Goal: Information Seeking & Learning: Learn about a topic

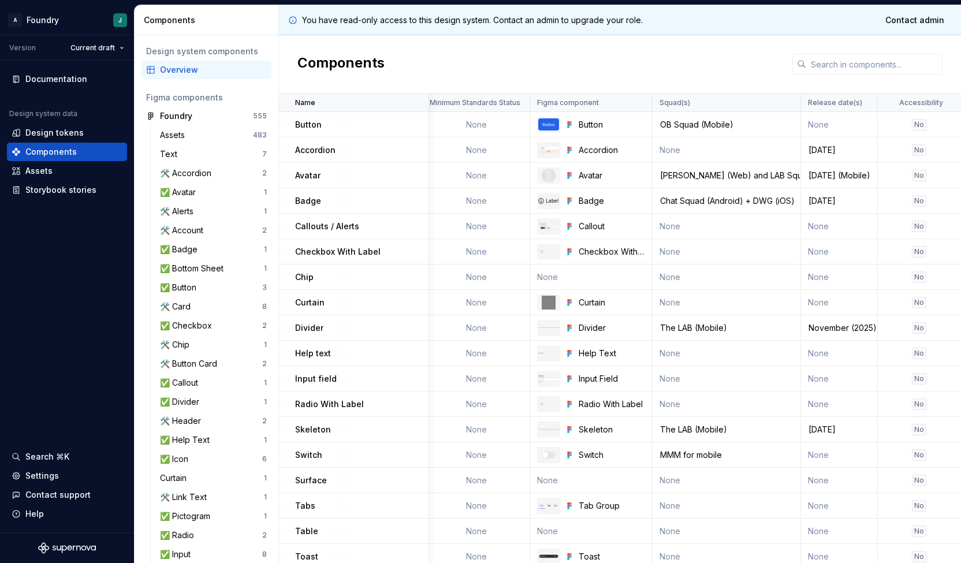
scroll to position [0, 1140]
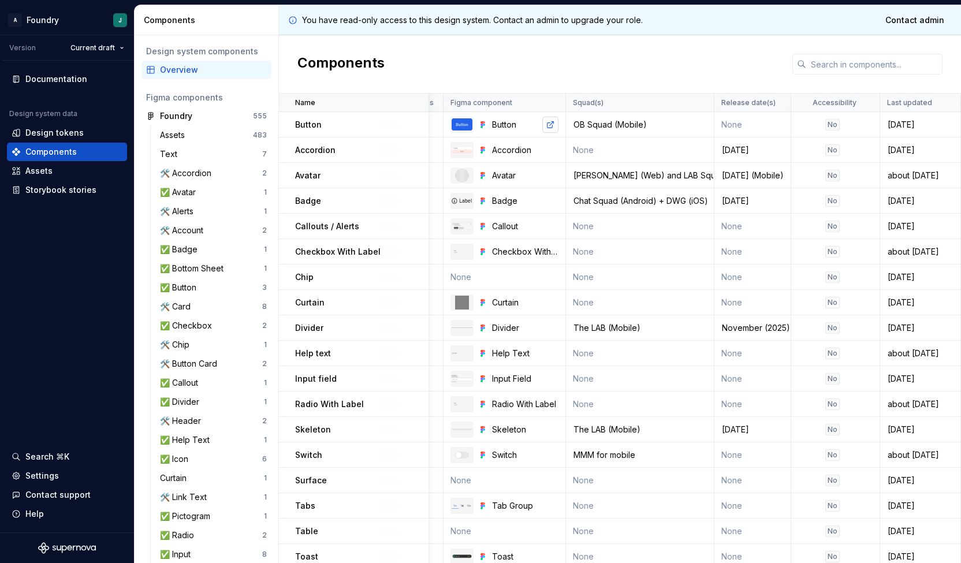
click at [546, 123] on link at bounding box center [550, 125] width 16 height 16
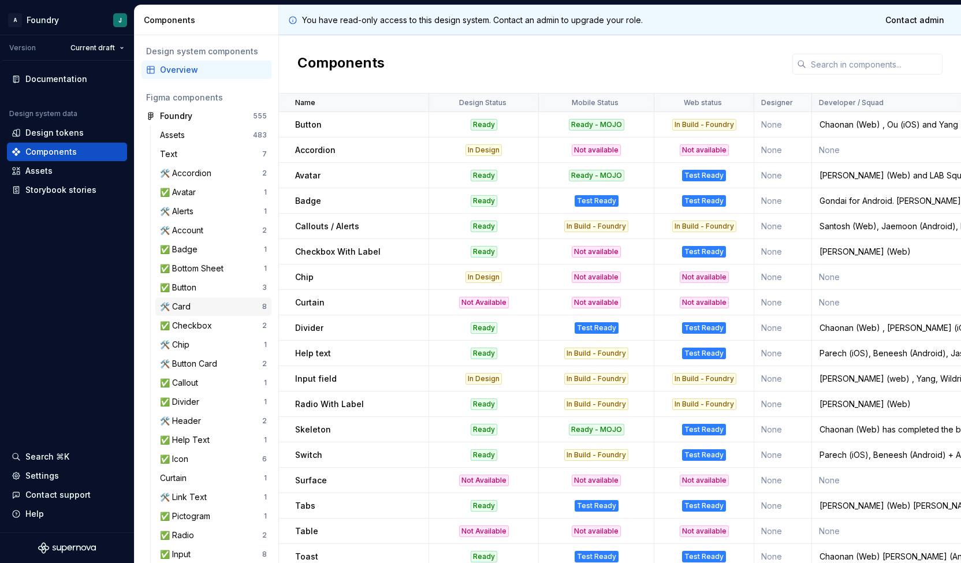
click at [199, 305] on div "🛠️ Card" at bounding box center [211, 307] width 102 height 12
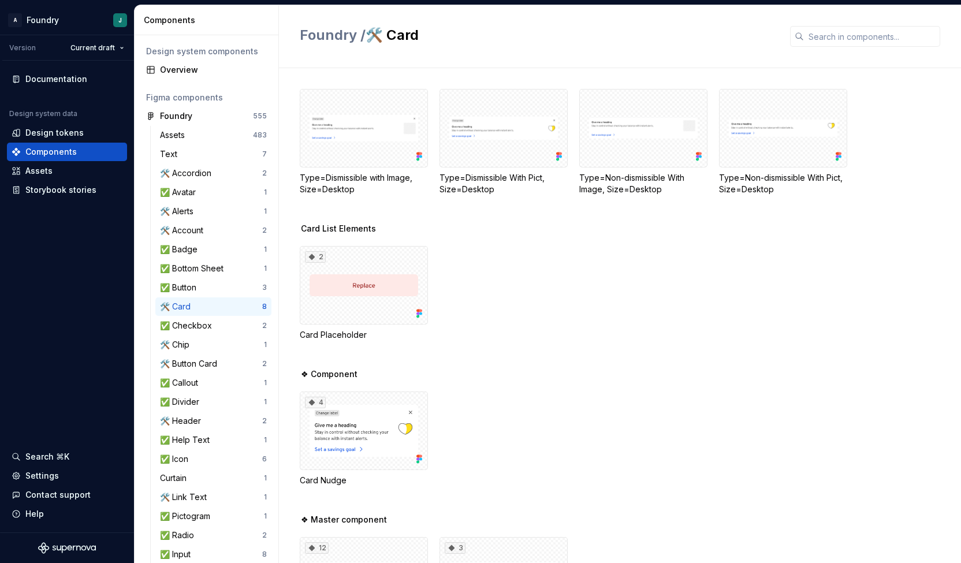
click at [604, 310] on div "2 Card Placeholder" at bounding box center [630, 293] width 661 height 95
click at [568, 299] on div "2 Card Placeholder" at bounding box center [630, 293] width 661 height 95
click at [378, 136] on div at bounding box center [364, 128] width 128 height 79
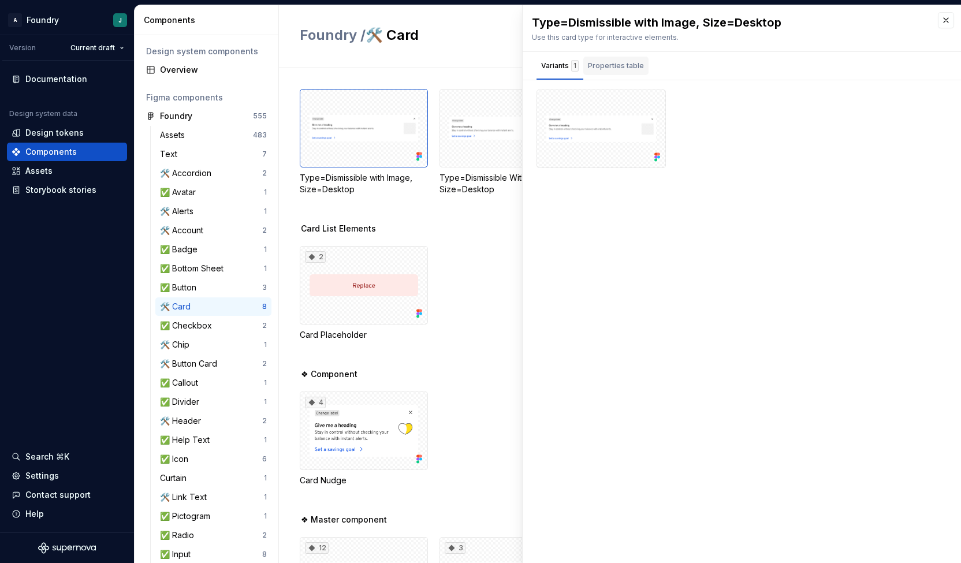
click at [612, 69] on div "Properties table" at bounding box center [616, 66] width 56 height 12
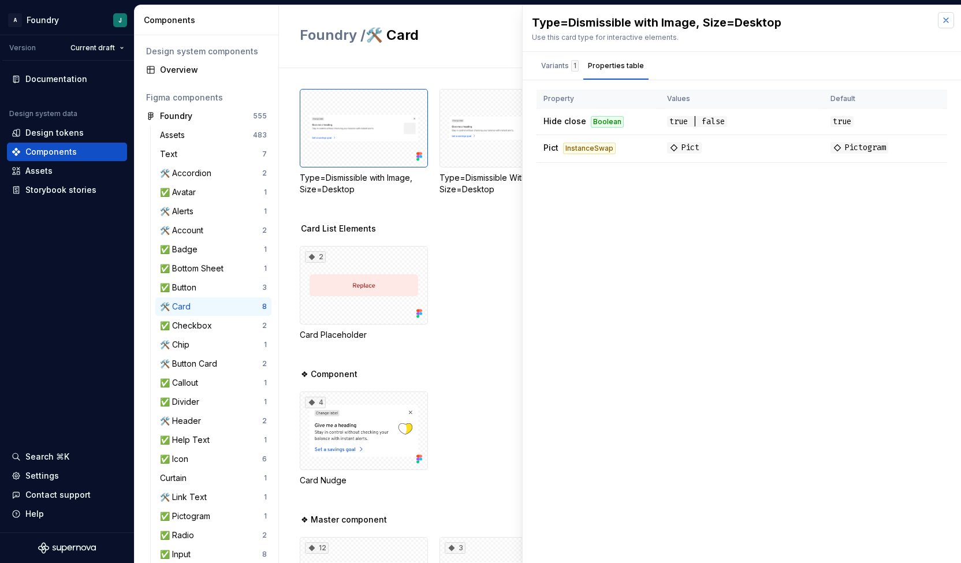
click at [948, 24] on button "button" at bounding box center [946, 20] width 16 height 16
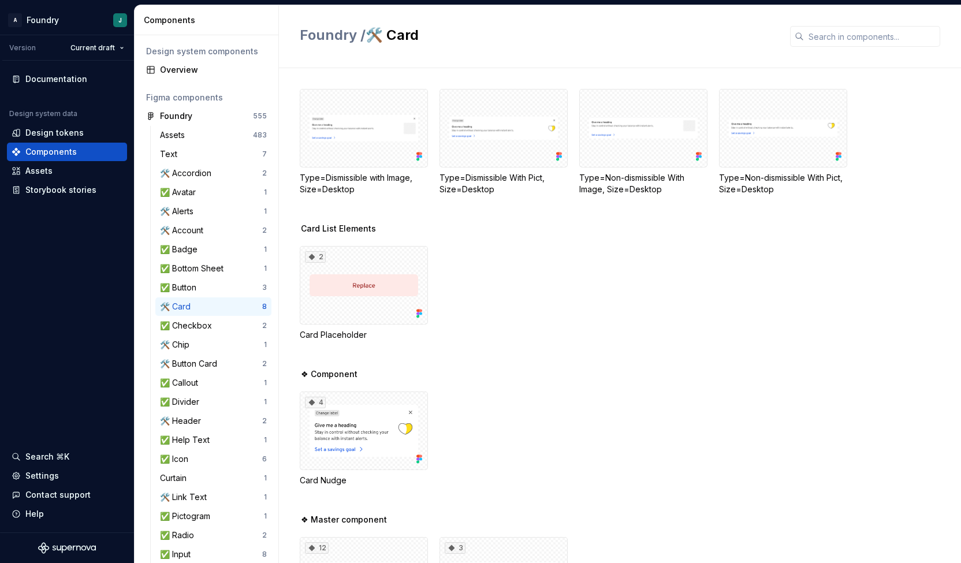
click at [498, 242] on div "Card List Elements 2 Card Placeholder" at bounding box center [630, 296] width 661 height 146
click at [363, 124] on div at bounding box center [364, 128] width 128 height 79
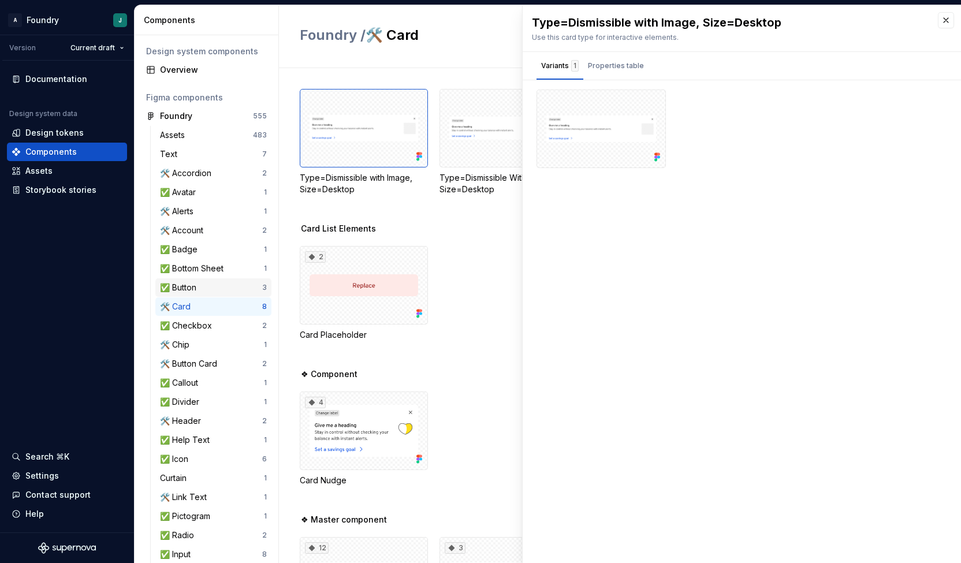
click at [198, 288] on div "✅ Button" at bounding box center [180, 288] width 41 height 12
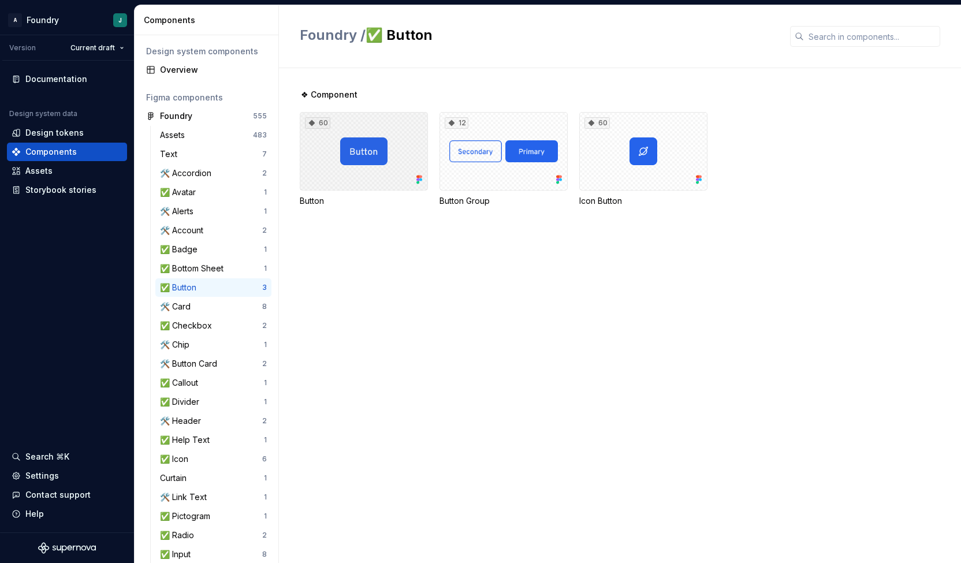
click at [375, 149] on div "60" at bounding box center [364, 151] width 128 height 79
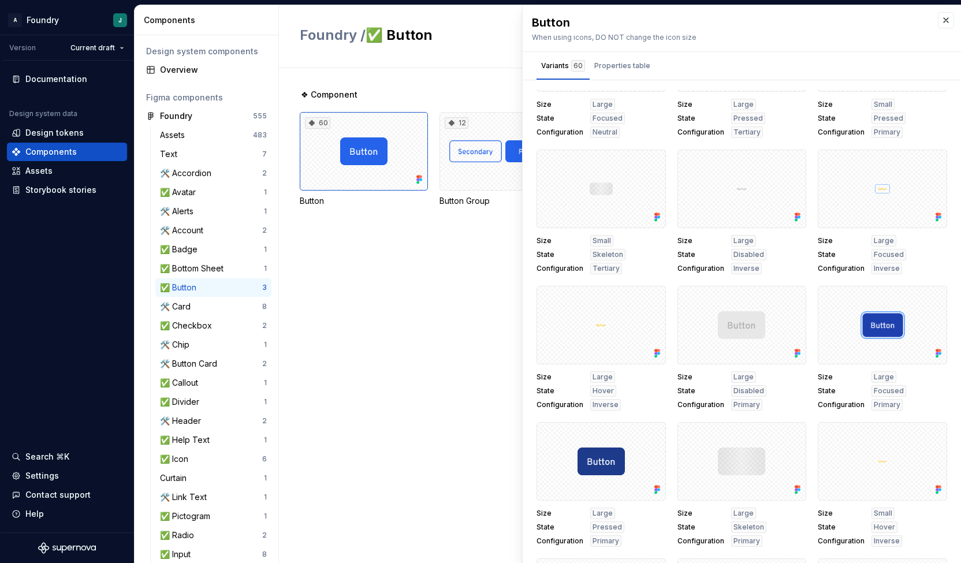
scroll to position [163, 0]
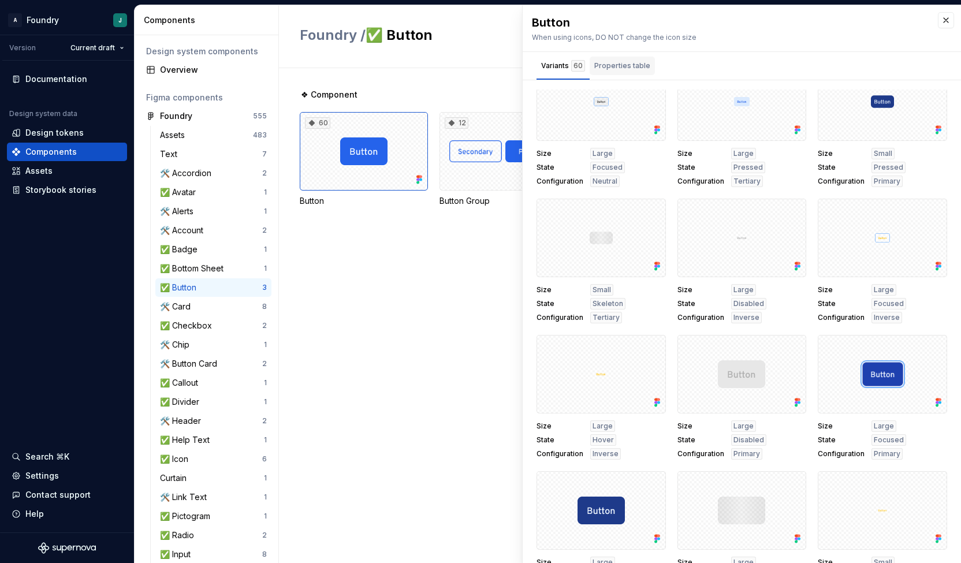
drag, startPoint x: 661, startPoint y: 265, endPoint x: 627, endPoint y: 73, distance: 195.2
click at [627, 73] on div "Properties table" at bounding box center [622, 66] width 65 height 18
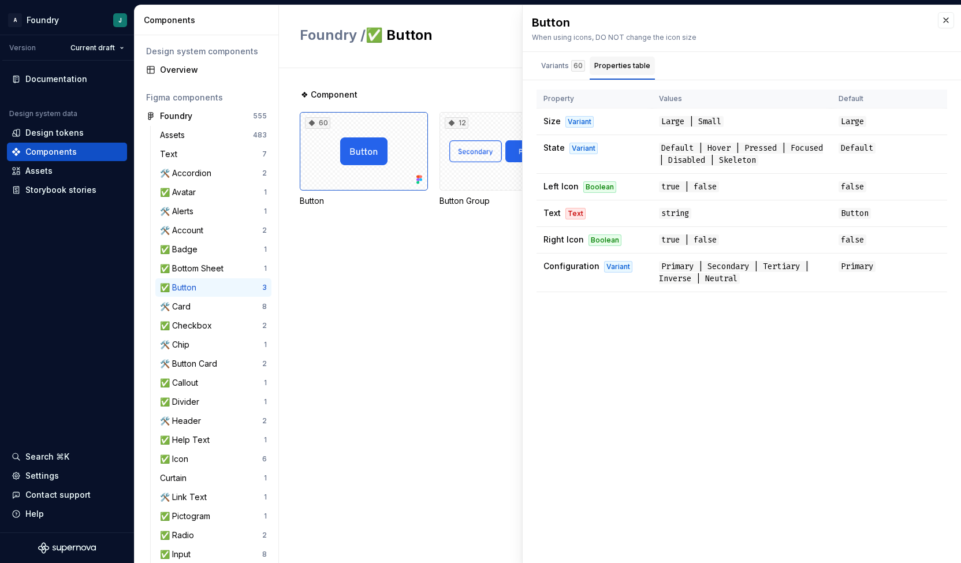
scroll to position [0, 0]
click at [625, 73] on div "Properties table" at bounding box center [622, 66] width 65 height 18
click at [198, 310] on div "🛠️ Card" at bounding box center [211, 307] width 102 height 12
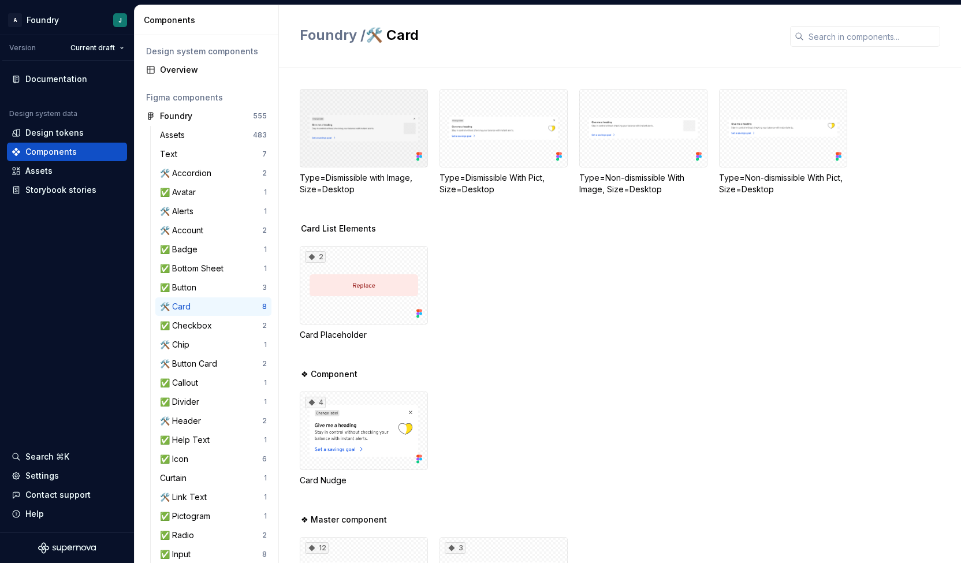
click at [371, 127] on div at bounding box center [364, 128] width 128 height 79
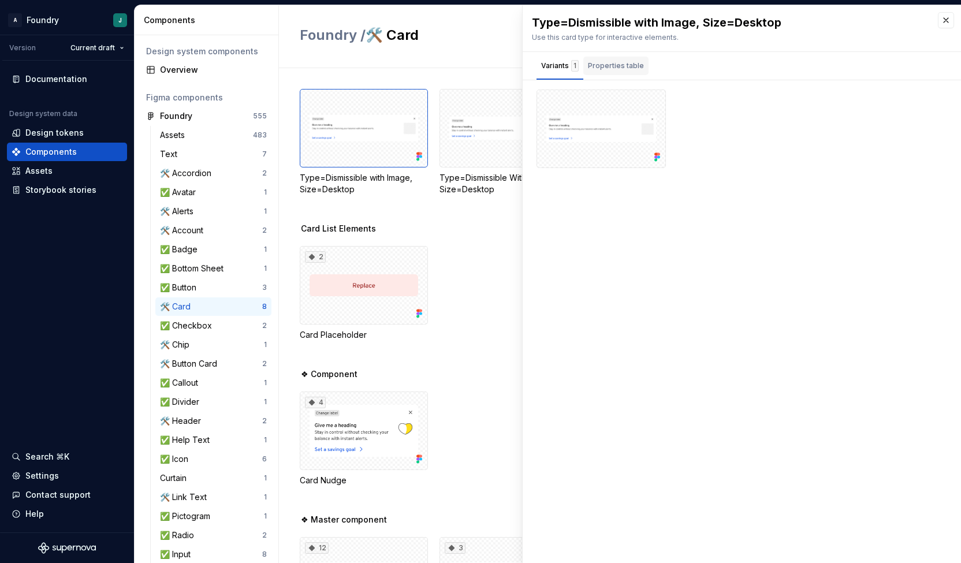
click at [618, 66] on div "Properties table" at bounding box center [616, 66] width 56 height 12
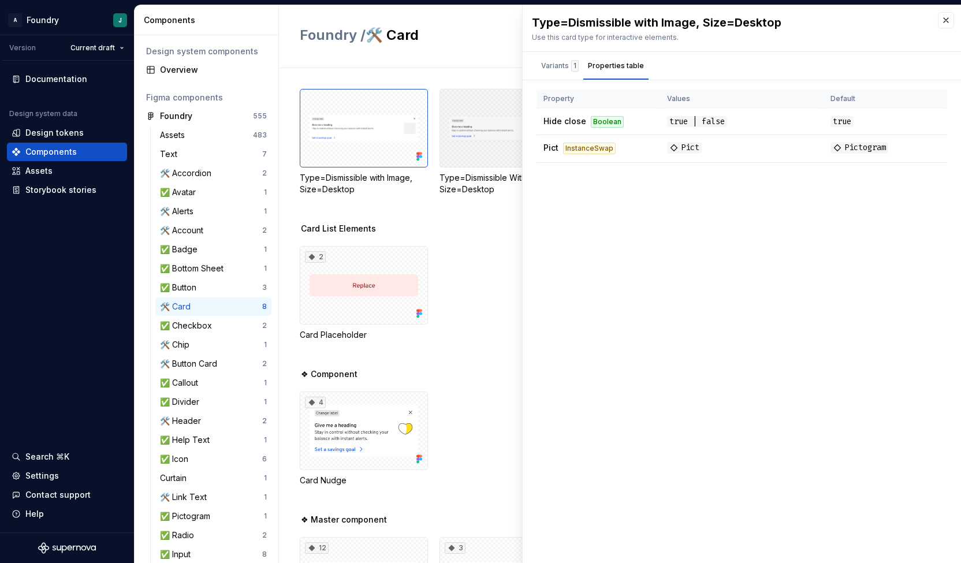
click at [478, 144] on div at bounding box center [503, 128] width 128 height 79
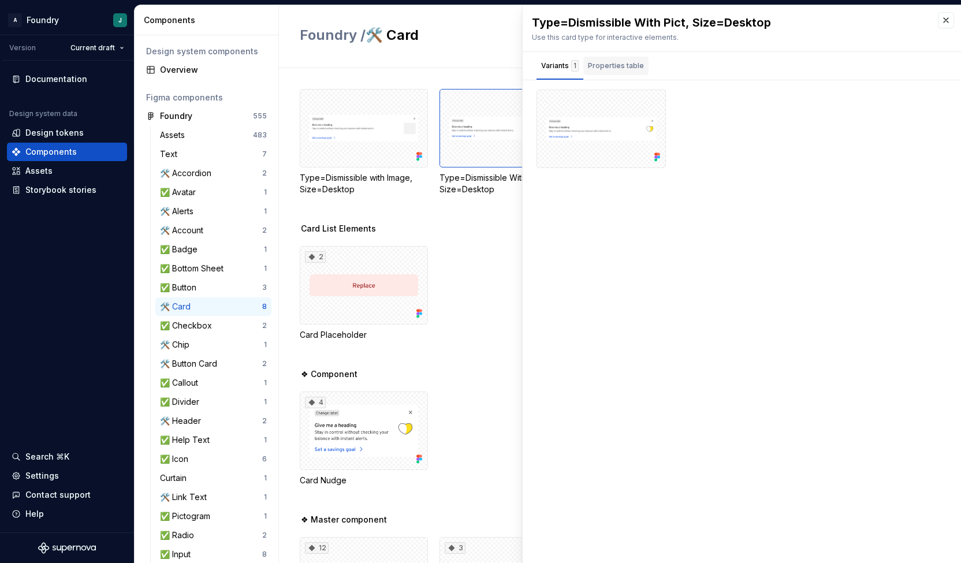
click at [622, 66] on div "Properties table" at bounding box center [616, 66] width 56 height 12
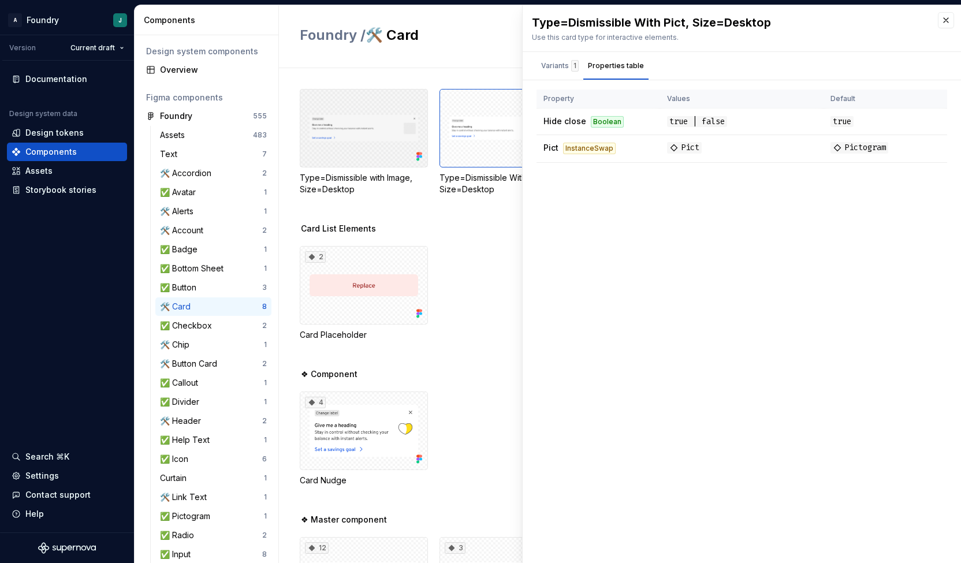
click at [385, 144] on div at bounding box center [364, 128] width 128 height 79
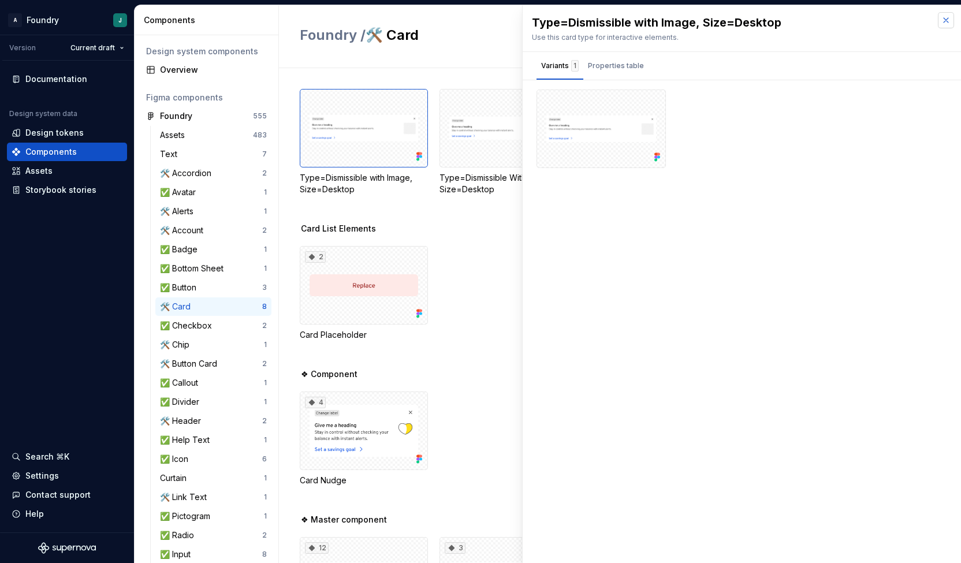
click at [946, 23] on button "button" at bounding box center [946, 20] width 16 height 16
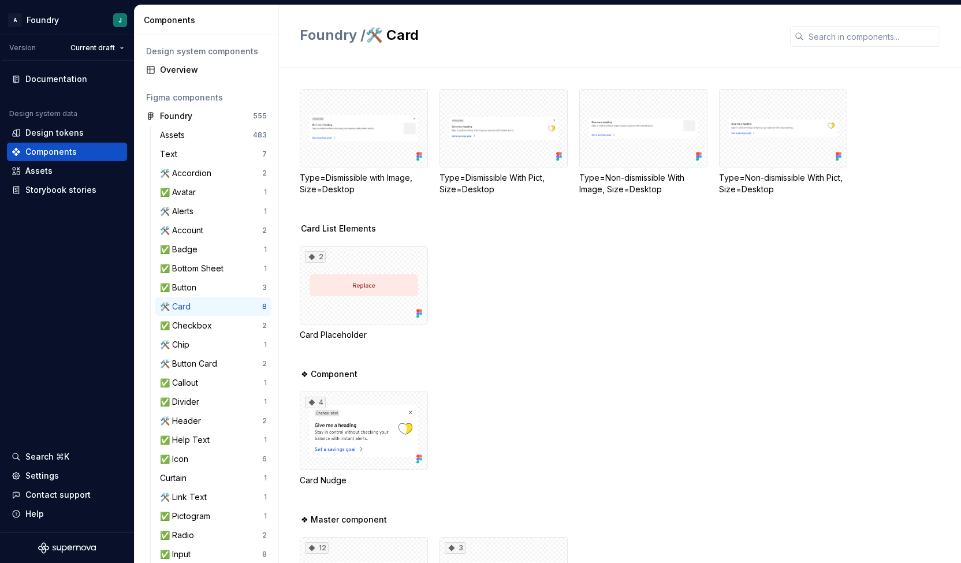
click at [461, 376] on div "❖ Component" at bounding box center [630, 374] width 661 height 12
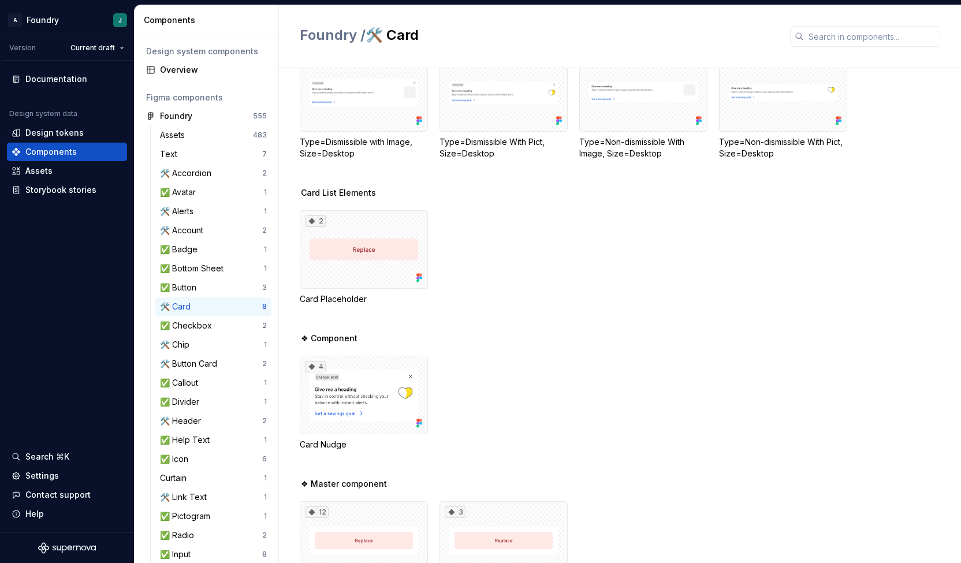
scroll to position [96, 0]
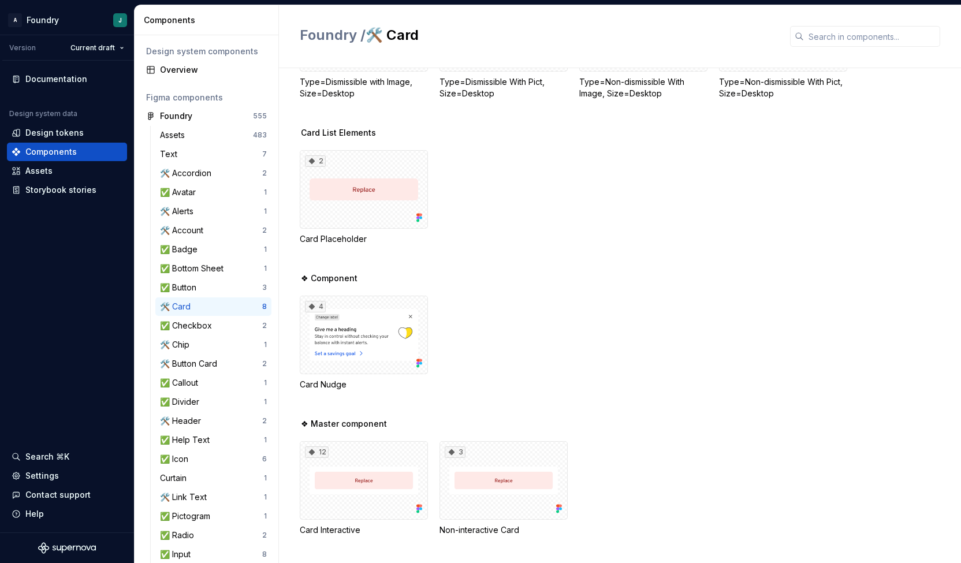
click at [640, 444] on div "12 Card Interactive 3 Non-interactive Card" at bounding box center [630, 488] width 661 height 95
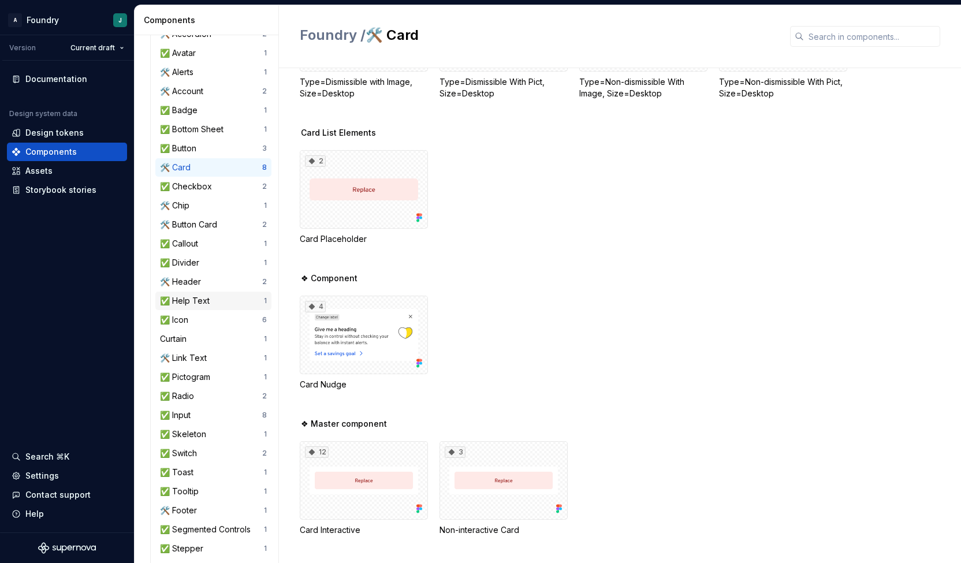
scroll to position [142, 0]
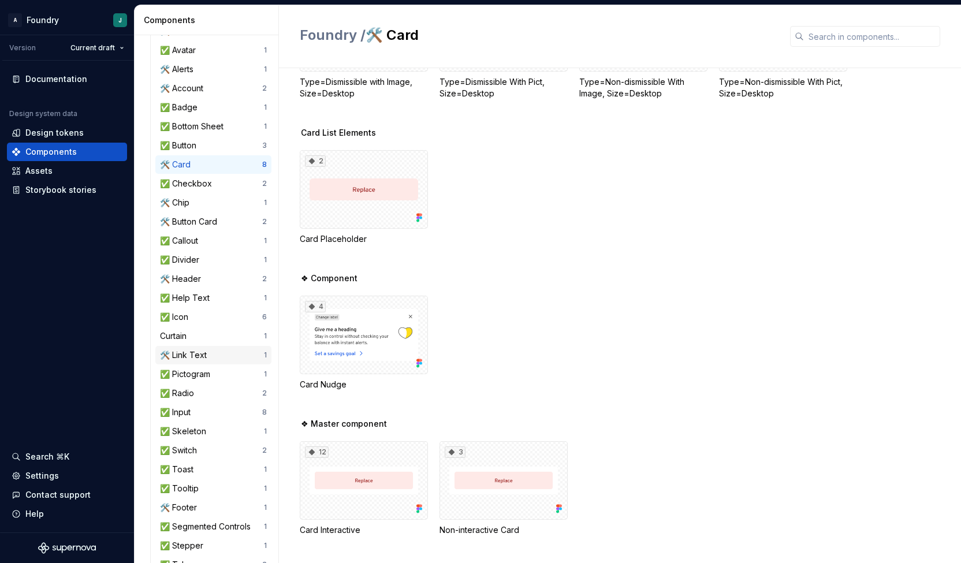
click at [219, 362] on div "🛠️ Link Text 1" at bounding box center [213, 355] width 116 height 18
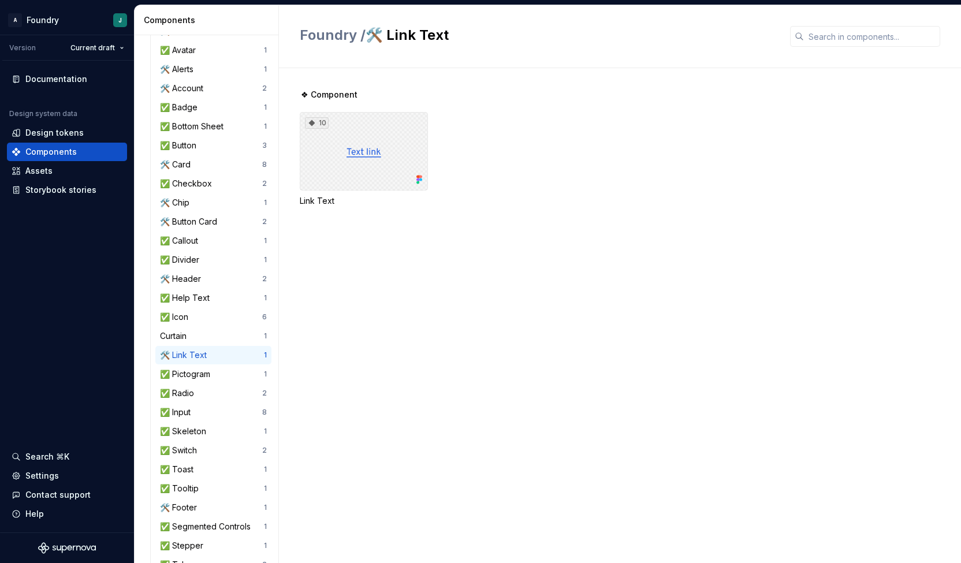
click at [369, 152] on div "10" at bounding box center [364, 151] width 128 height 79
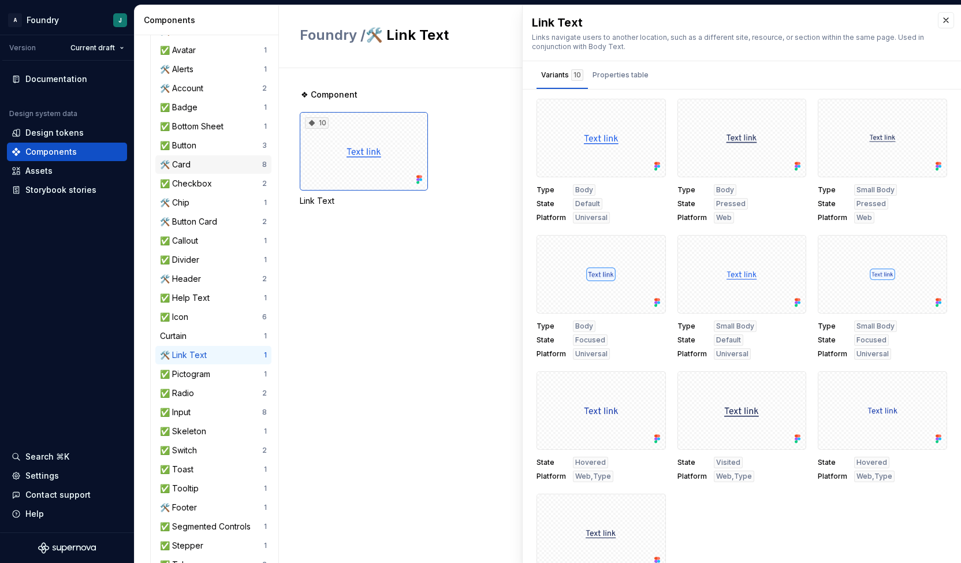
click at [211, 159] on div "🛠️ Card" at bounding box center [211, 165] width 102 height 12
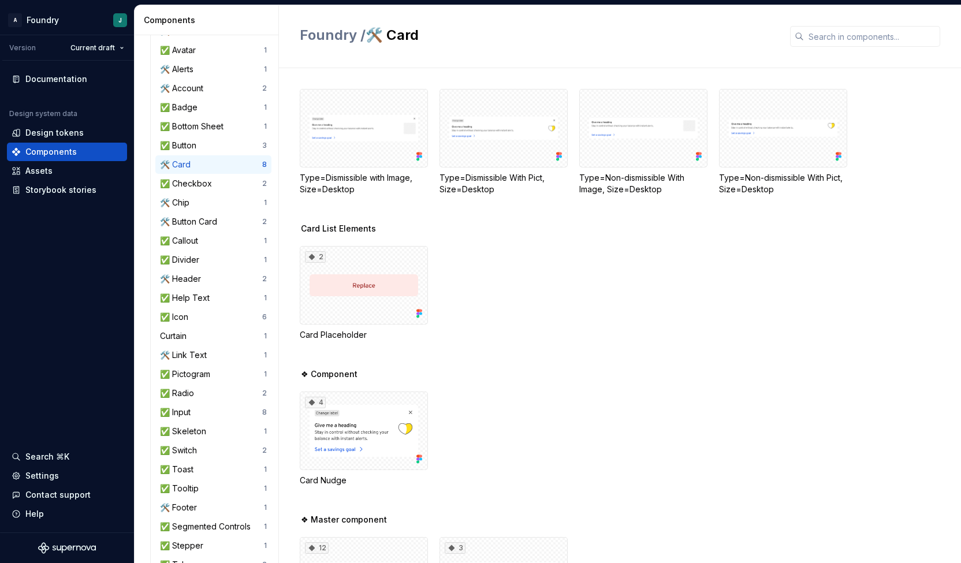
click at [545, 303] on div "2 Card Placeholder" at bounding box center [630, 293] width 661 height 95
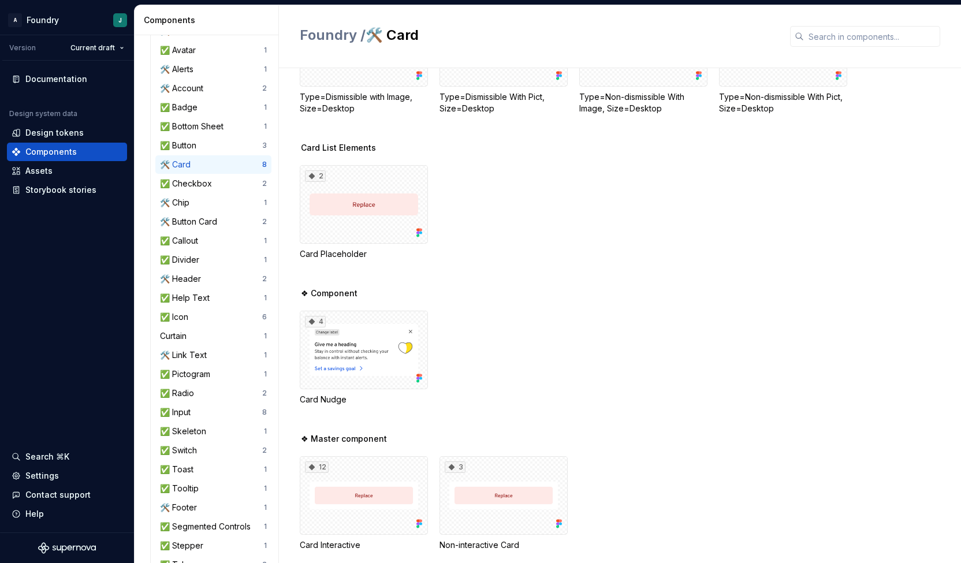
scroll to position [83, 0]
click at [472, 185] on div "2 Card Placeholder" at bounding box center [630, 210] width 661 height 95
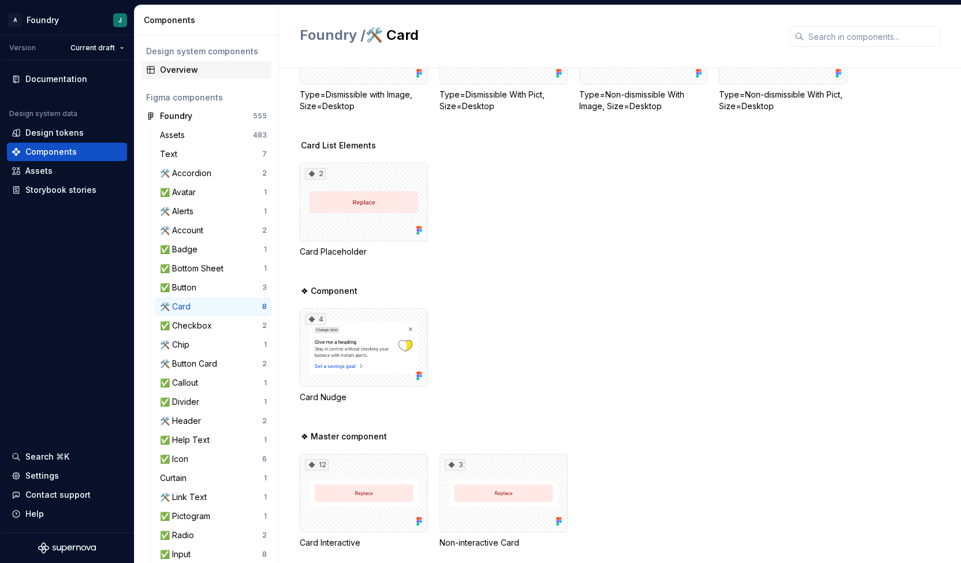
click at [188, 69] on div "Overview" at bounding box center [213, 70] width 107 height 12
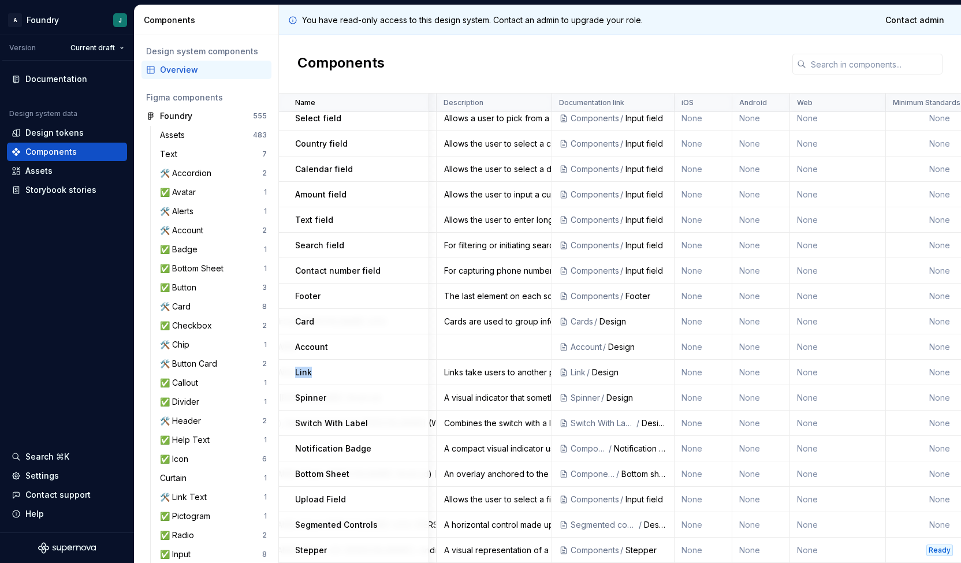
scroll to position [926, 0]
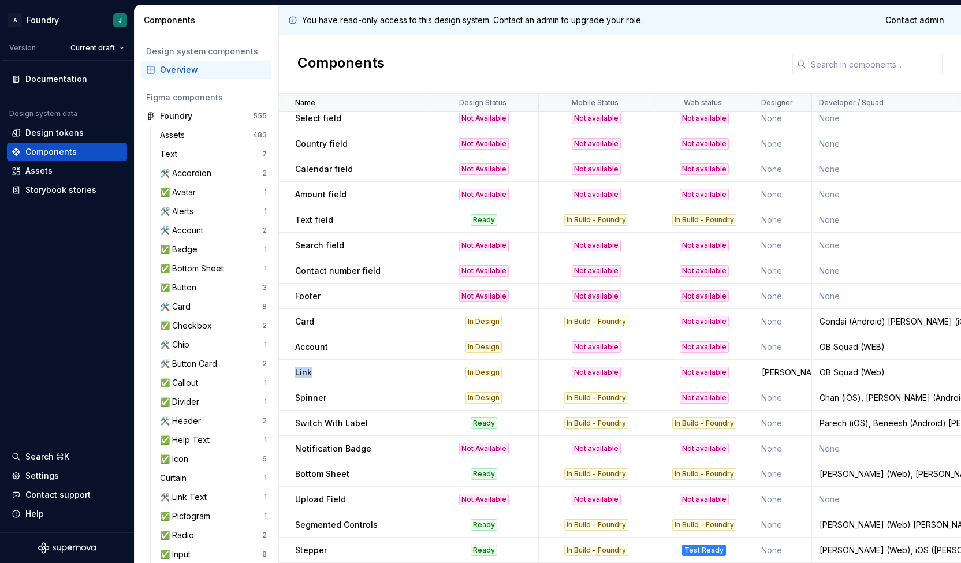
click at [332, 367] on div "Link" at bounding box center [361, 373] width 133 height 12
drag, startPoint x: 294, startPoint y: 341, endPoint x: 333, endPoint y: 364, distance: 44.3
click at [937, 385] on td "Chan (iOS), [PERSON_NAME] (Android)" at bounding box center [917, 397] width 211 height 25
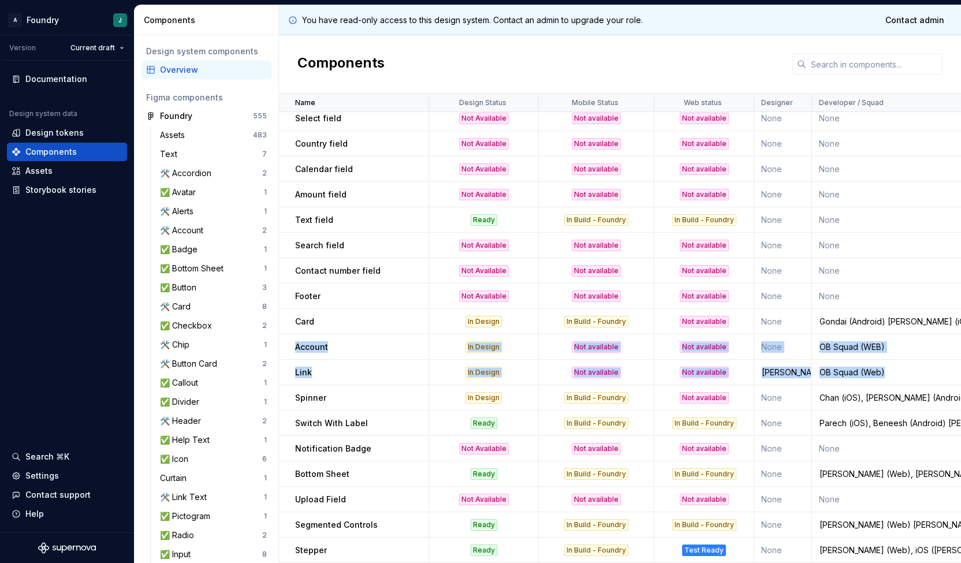
drag, startPoint x: 899, startPoint y: 372, endPoint x: 291, endPoint y: 340, distance: 608.9
click at [308, 343] on p "Account" at bounding box center [311, 347] width 33 height 12
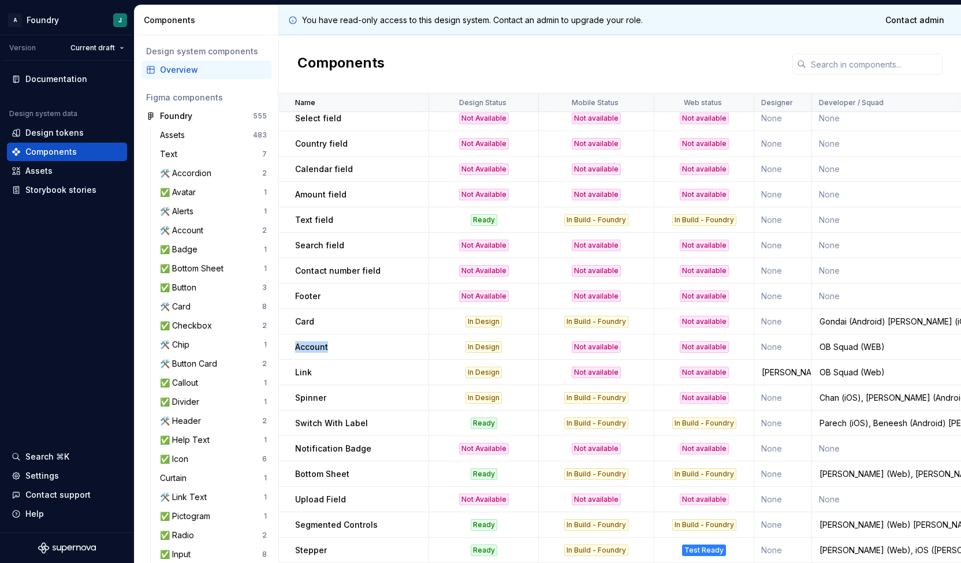
click at [308, 343] on p "Account" at bounding box center [311, 347] width 33 height 12
click at [305, 316] on p "Card" at bounding box center [304, 322] width 19 height 12
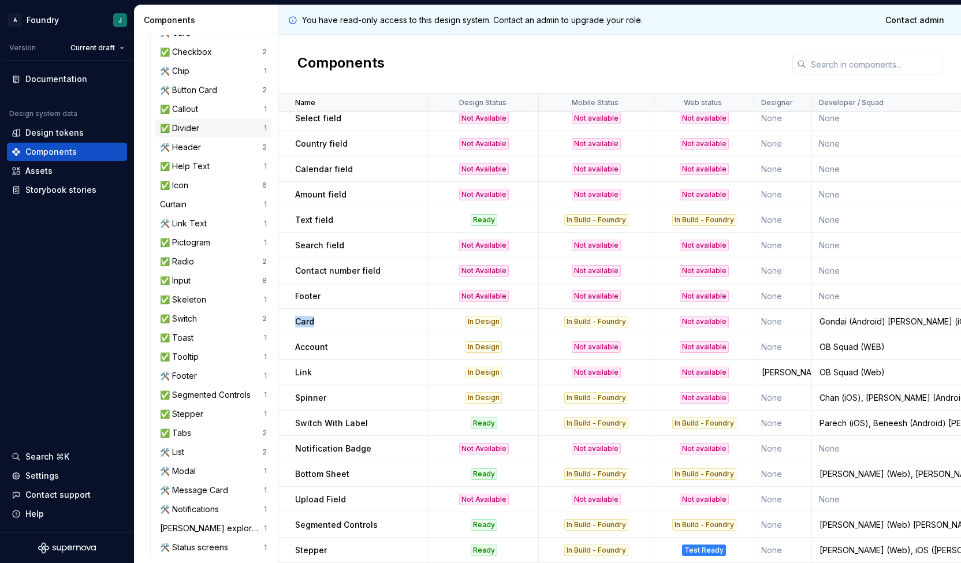
scroll to position [279, 0]
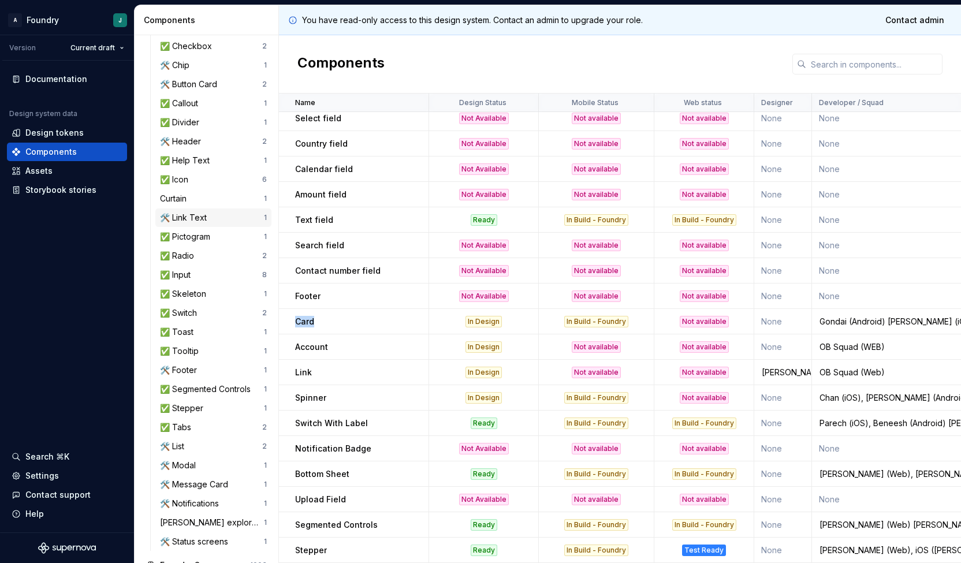
click at [200, 219] on div "🛠️ Link Text" at bounding box center [185, 218] width 51 height 12
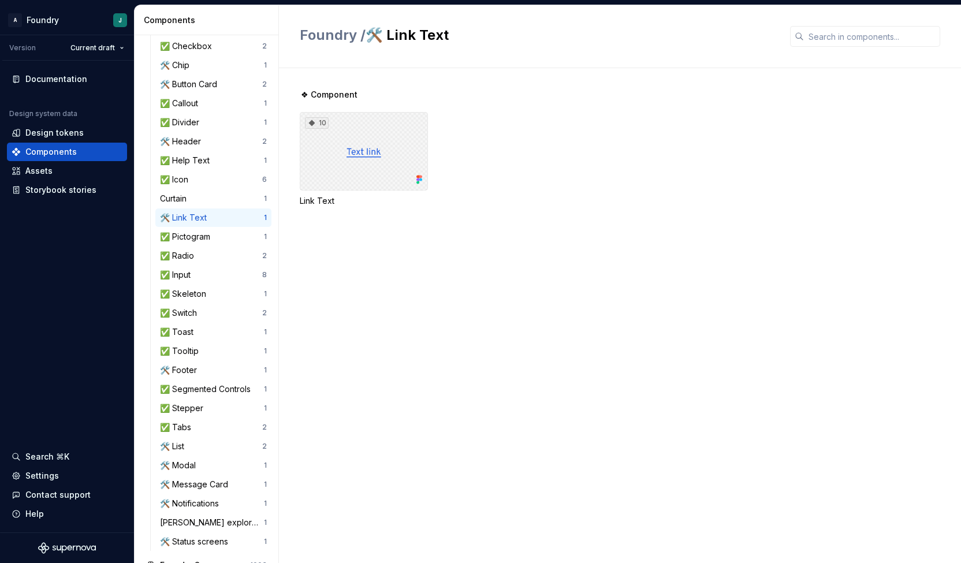
click at [376, 162] on div "10" at bounding box center [364, 151] width 128 height 79
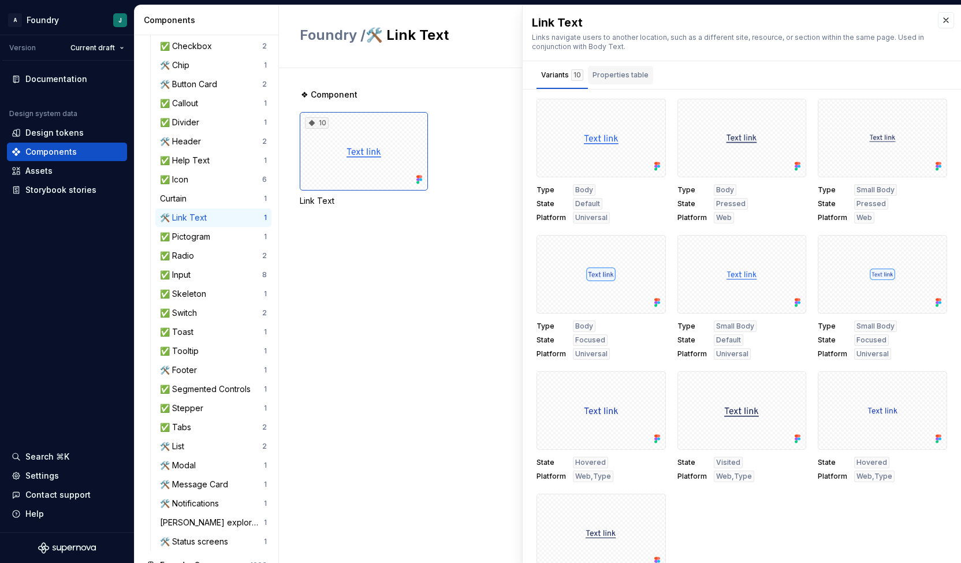
click at [618, 73] on div "Properties table" at bounding box center [620, 75] width 56 height 12
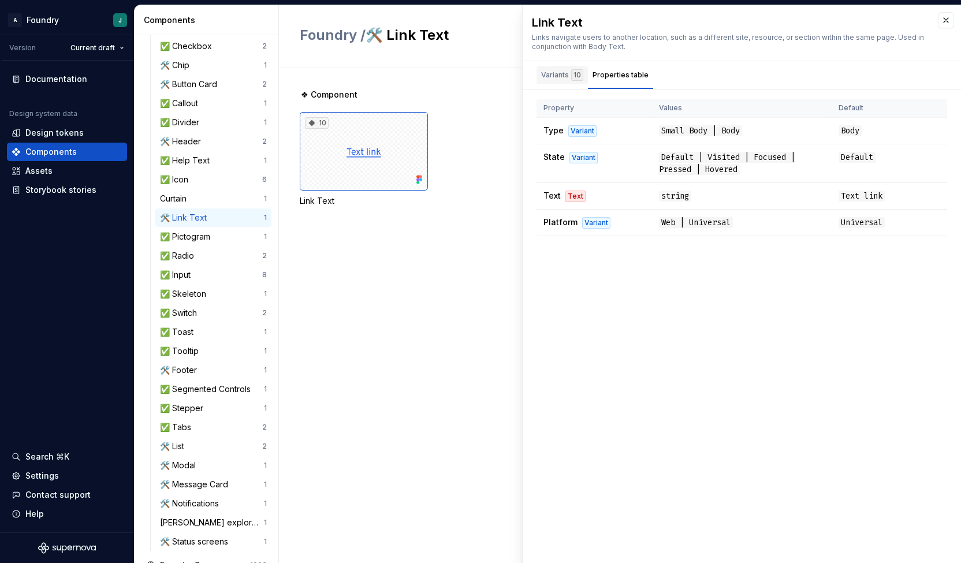
click at [570, 80] on div "Variants 10" at bounding box center [561, 75] width 51 height 18
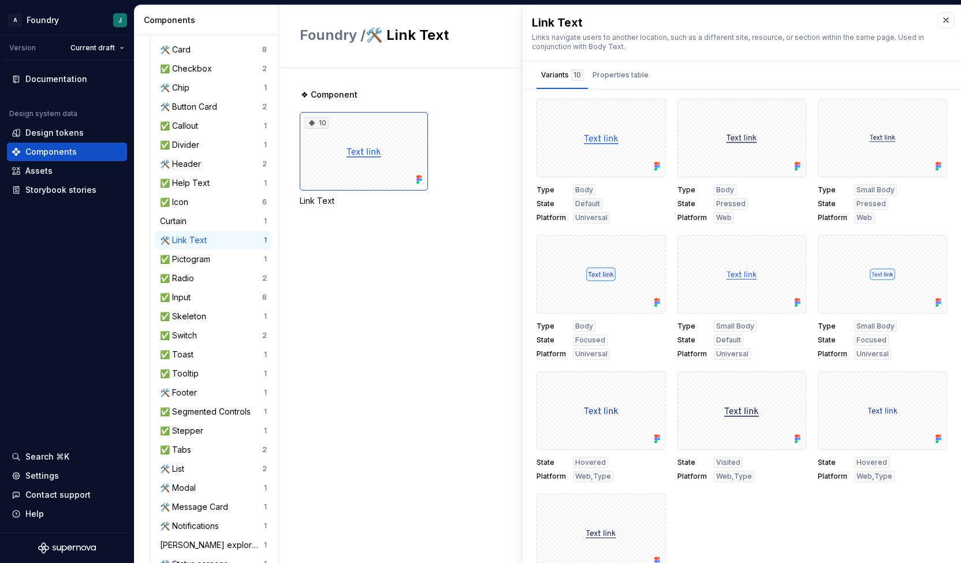
scroll to position [256, 0]
click at [214, 110] on div "🛠️ Button Card" at bounding box center [191, 108] width 62 height 12
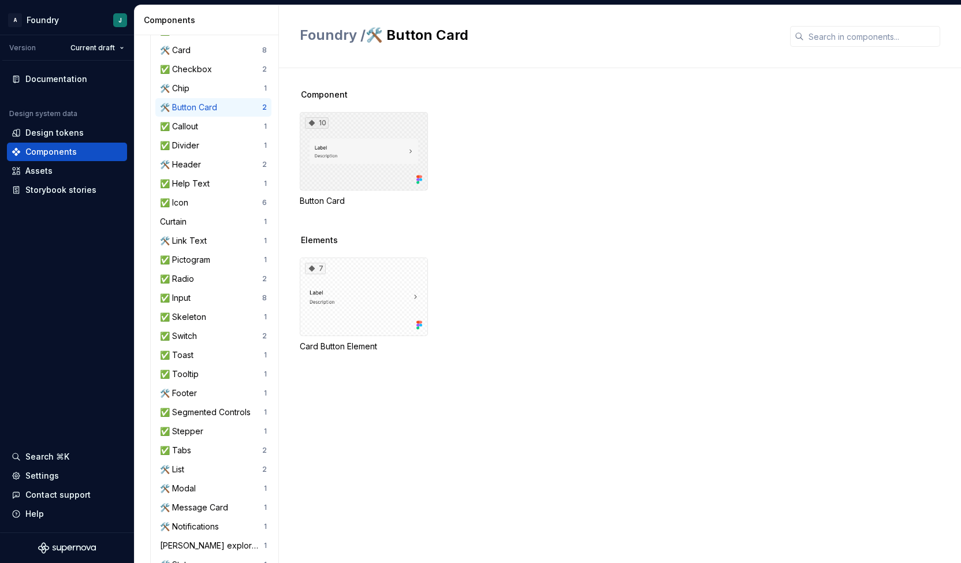
click at [382, 148] on div "10" at bounding box center [364, 151] width 128 height 79
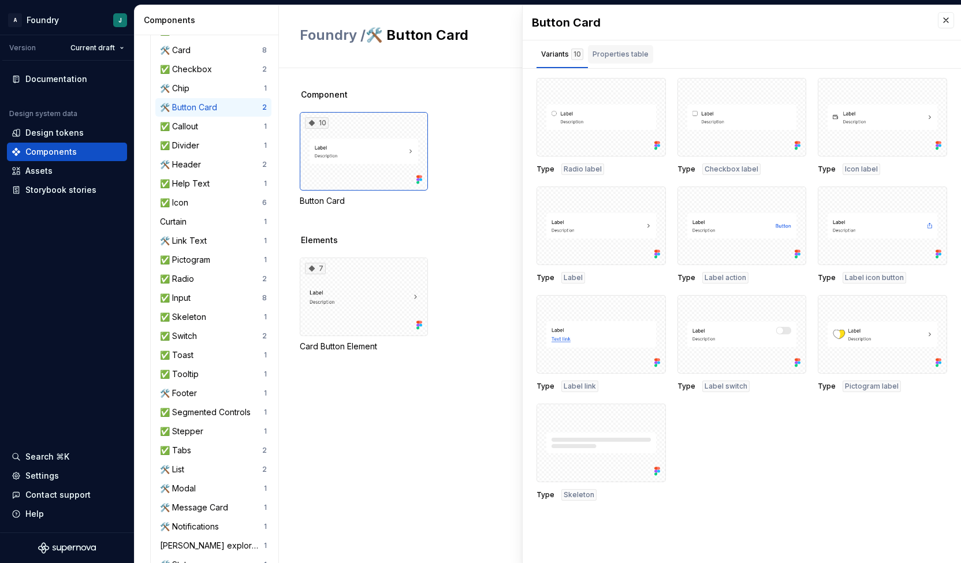
click at [635, 60] on div "Properties table" at bounding box center [620, 54] width 65 height 18
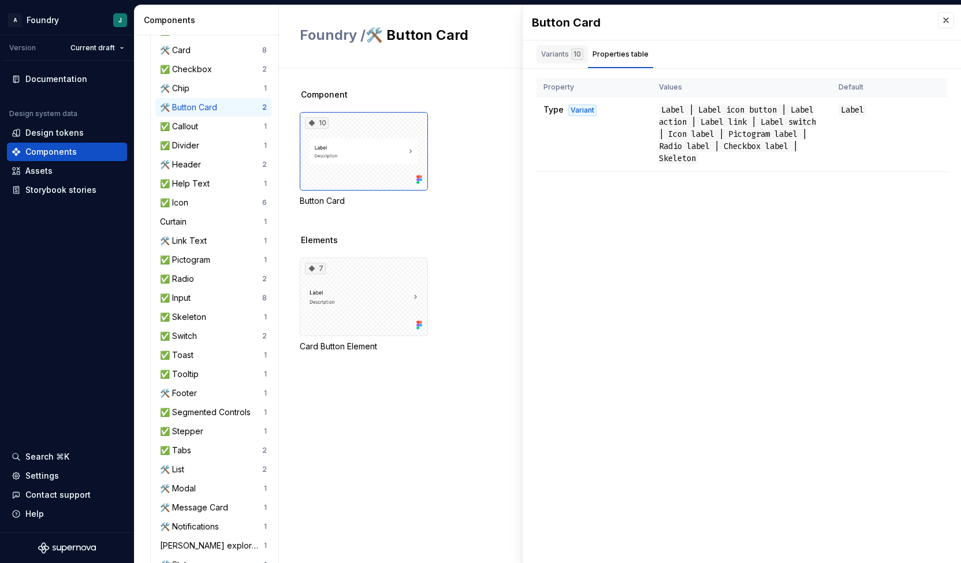
click at [572, 58] on div "10" at bounding box center [577, 55] width 12 height 12
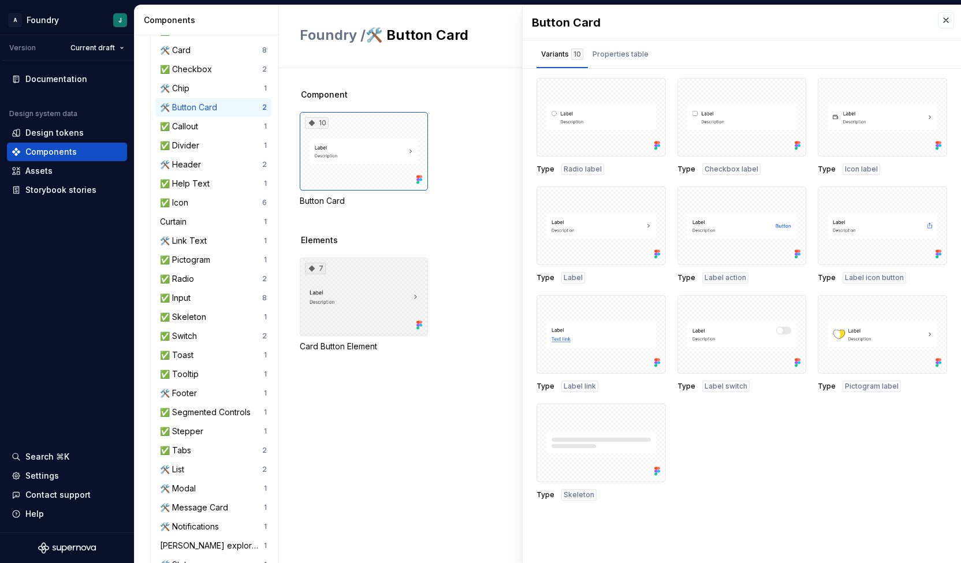
click at [380, 301] on div "7" at bounding box center [364, 297] width 128 height 79
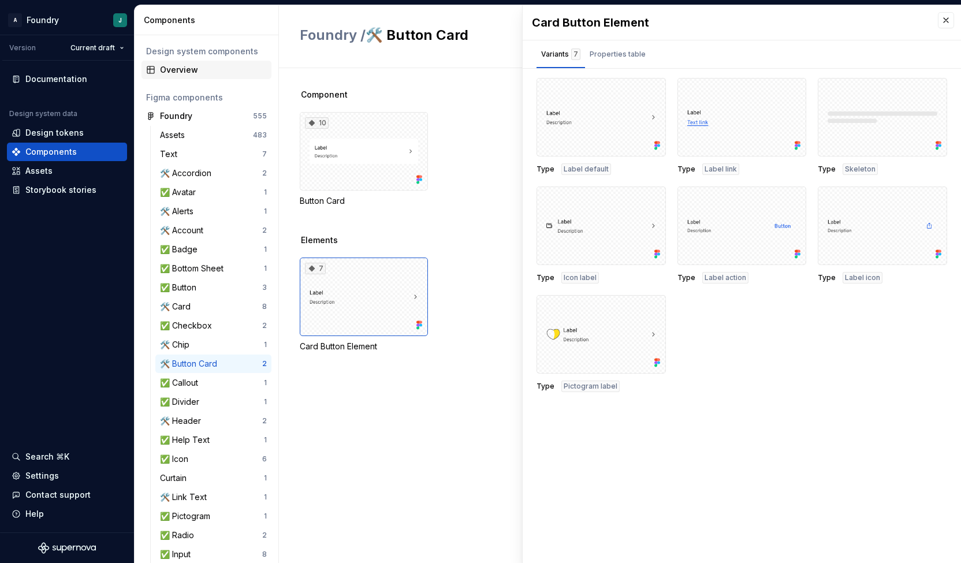
click at [193, 71] on div "Overview" at bounding box center [213, 70] width 107 height 12
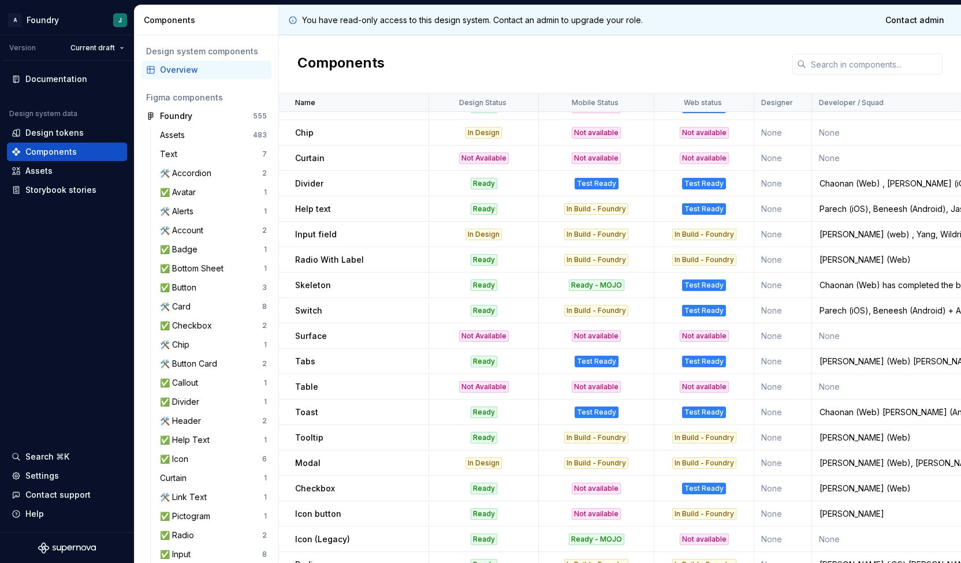
scroll to position [154, 0]
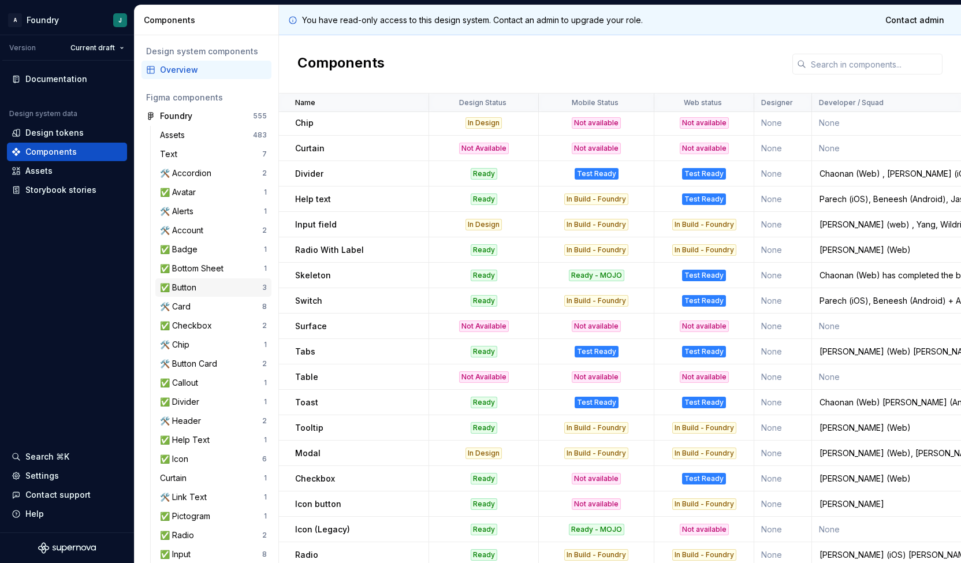
click at [203, 285] on div "✅ Button" at bounding box center [211, 288] width 102 height 12
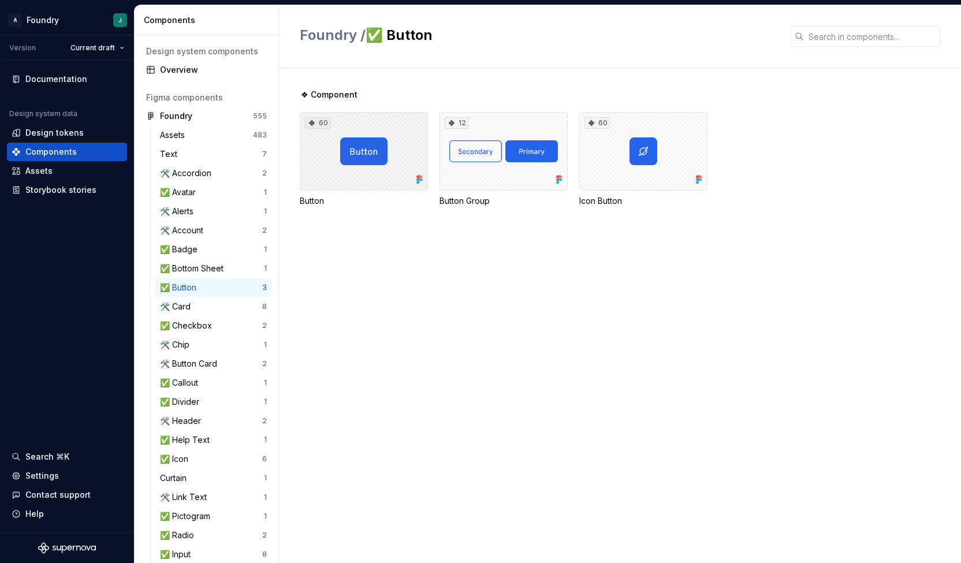
click at [375, 147] on div "60" at bounding box center [364, 151] width 128 height 79
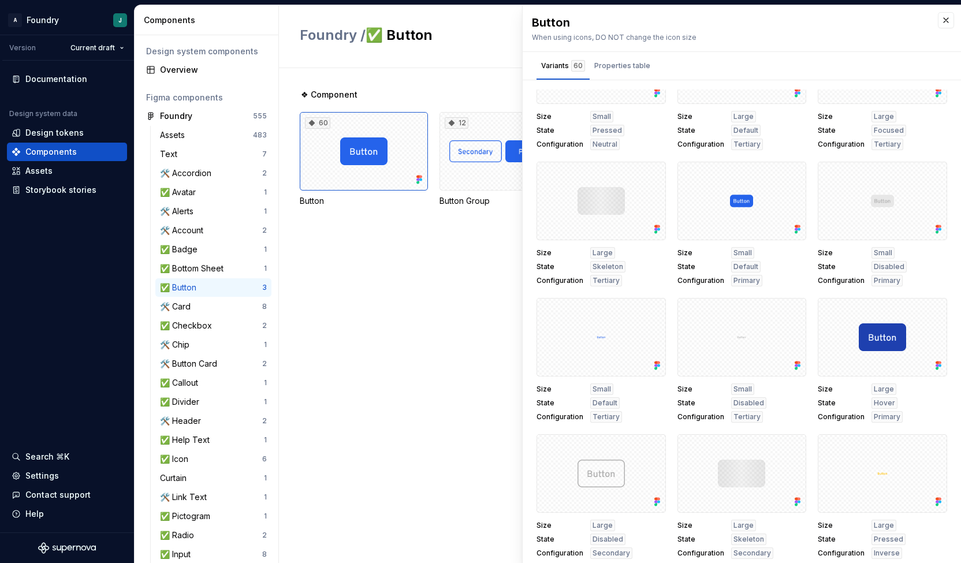
scroll to position [1173, 0]
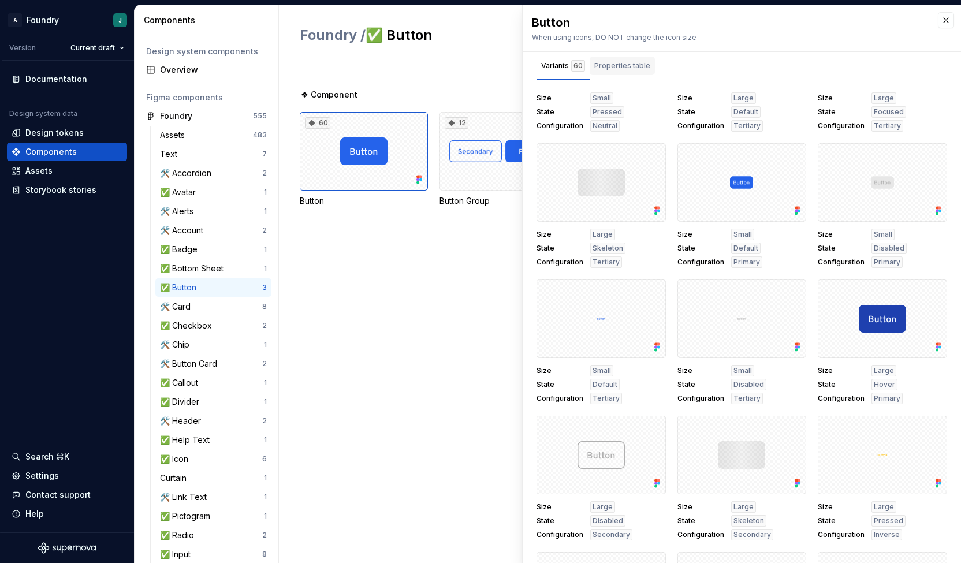
click at [618, 57] on div "Properties table" at bounding box center [622, 66] width 65 height 18
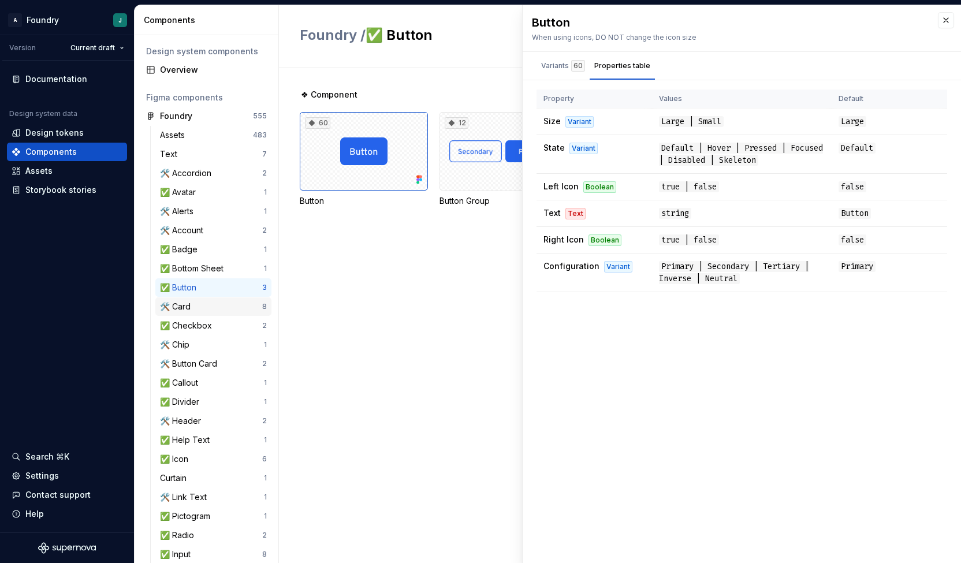
click at [193, 303] on div "🛠️ Card" at bounding box center [177, 307] width 35 height 12
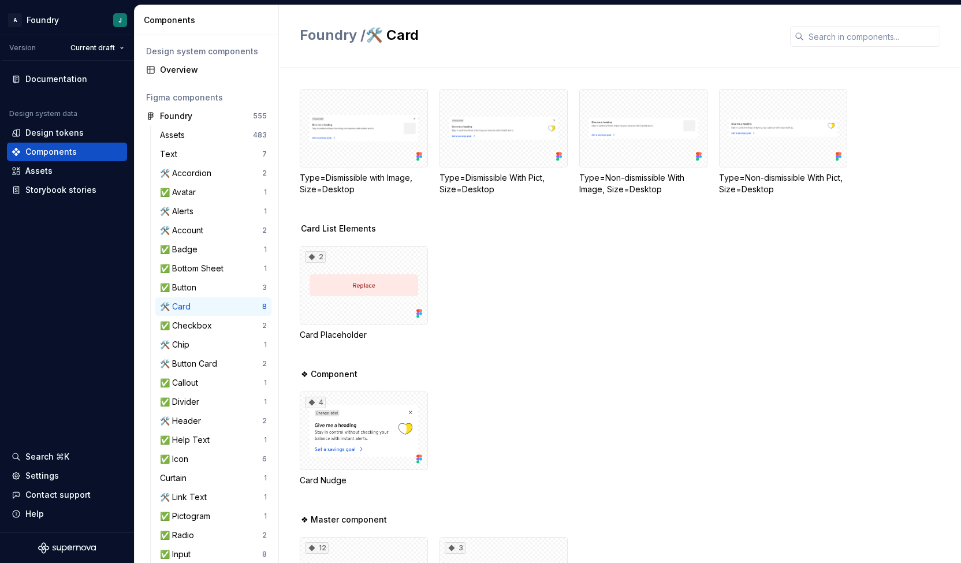
click at [672, 320] on div "2 Card Placeholder" at bounding box center [630, 293] width 661 height 95
click at [358, 126] on div at bounding box center [364, 128] width 128 height 79
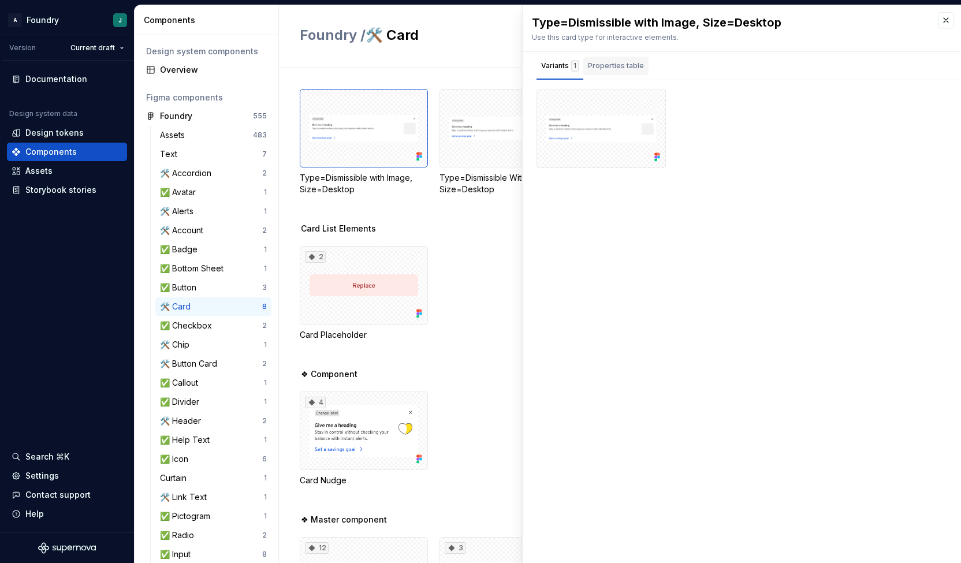
click at [618, 76] on div "Properties table" at bounding box center [615, 68] width 65 height 23
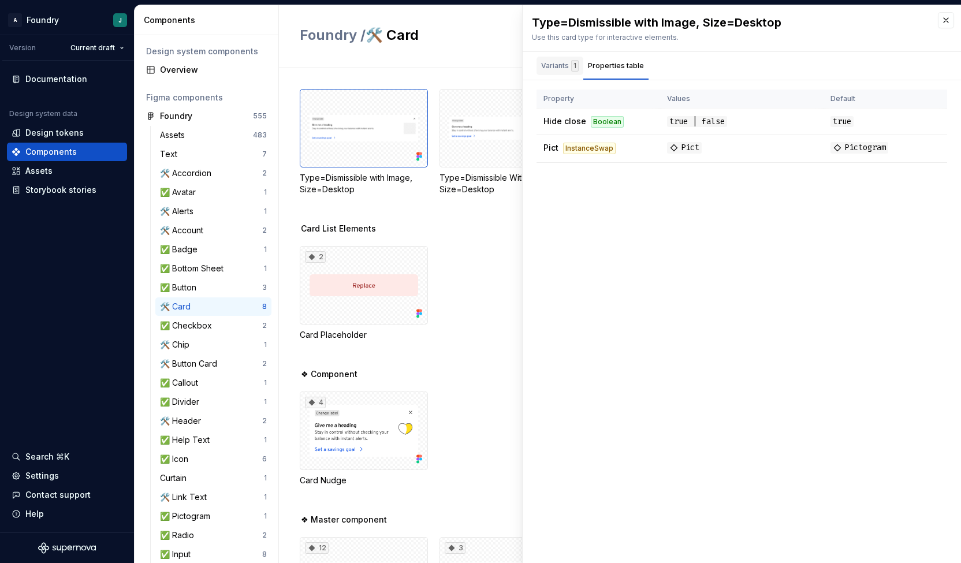
click at [558, 63] on div "Variants 1" at bounding box center [560, 66] width 38 height 12
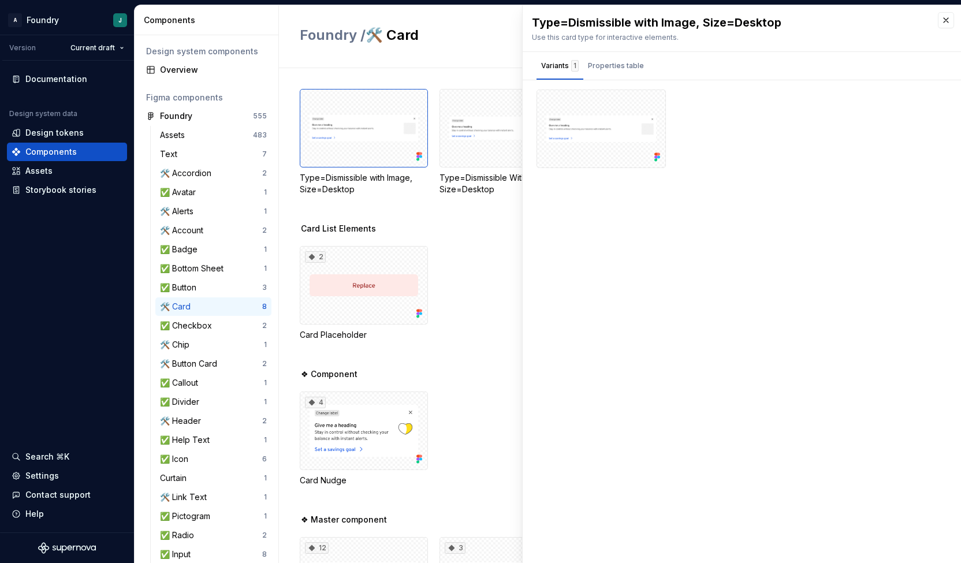
click at [464, 214] on div "Type=Dismissible with Image, Size=Desktop Type=Dismissible With Pict, Size=Desk…" at bounding box center [630, 156] width 661 height 134
click at [950, 18] on button "button" at bounding box center [946, 20] width 16 height 16
